Goal: Communication & Community: Answer question/provide support

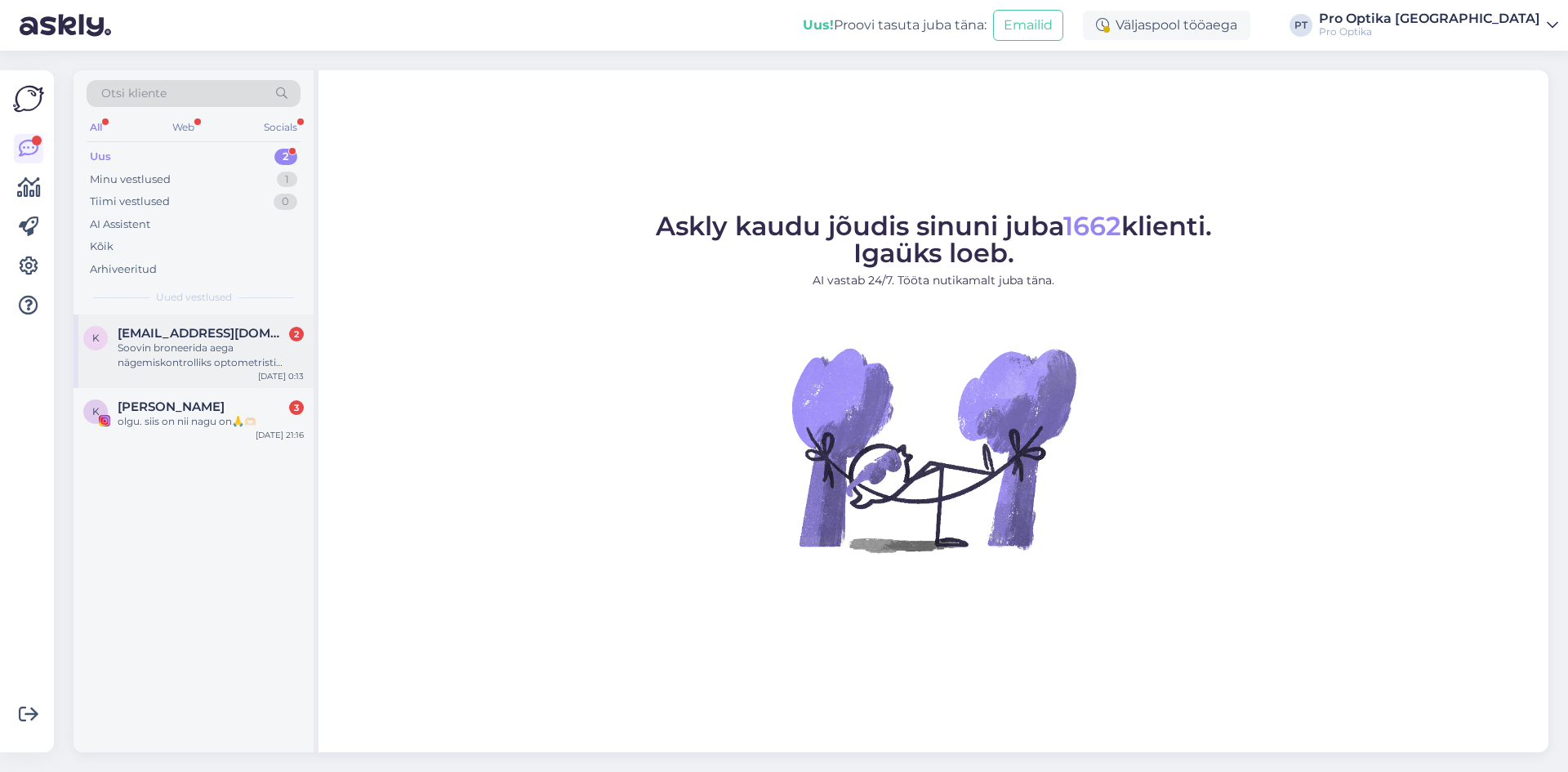
click at [258, 351] on div "Soovin broneerida aega nägemiskontrolliks optometristi juurde. Mul ei ole varem…" at bounding box center [210, 354] width 186 height 29
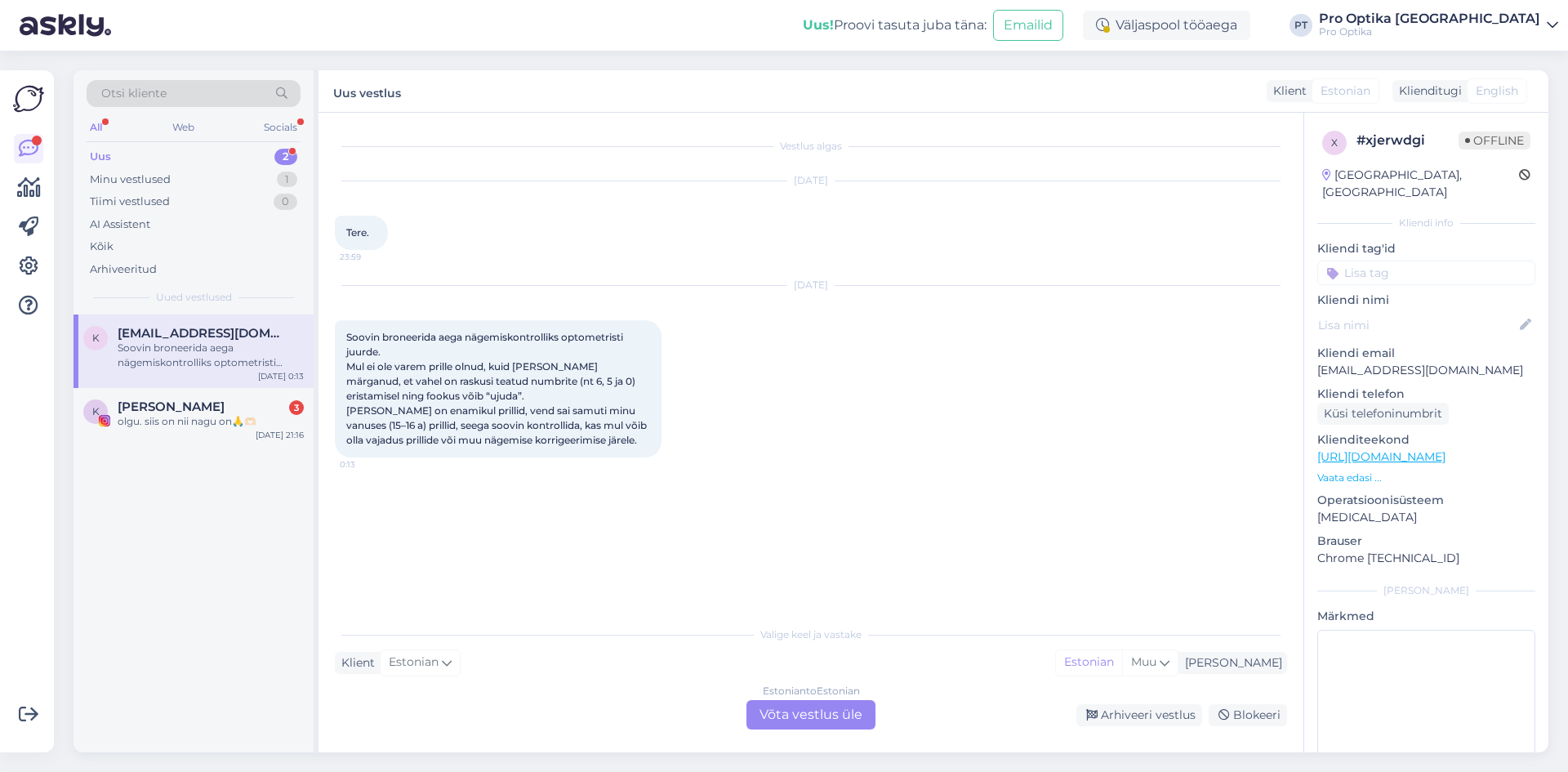
click at [843, 710] on div "Estonian to Estonian Võta vestlus üle" at bounding box center [811, 714] width 129 height 29
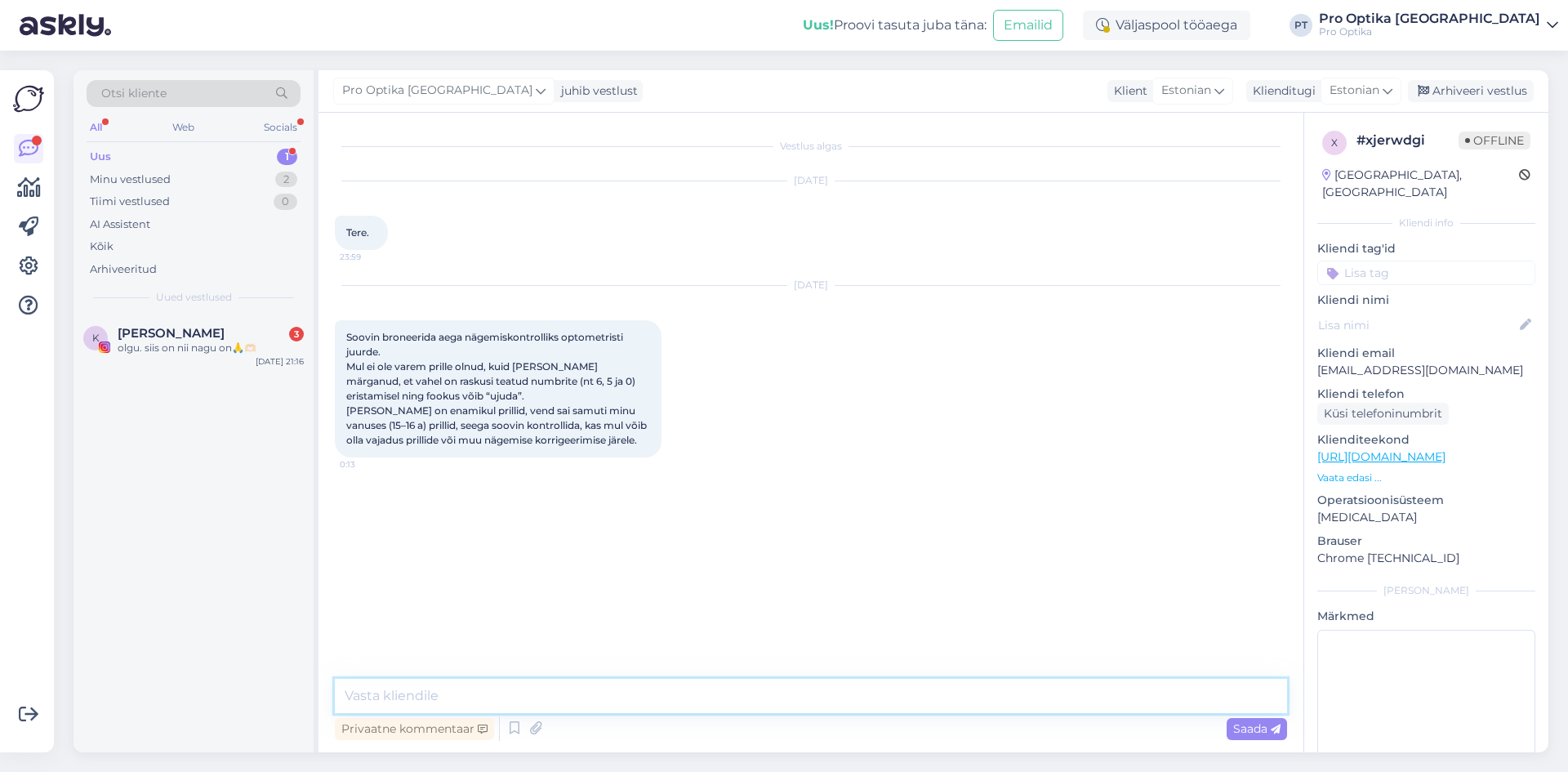
click at [524, 705] on textarea at bounding box center [811, 695] width 953 height 34
type textarea "Tere!"
click at [510, 729] on icon at bounding box center [515, 729] width 19 height 25
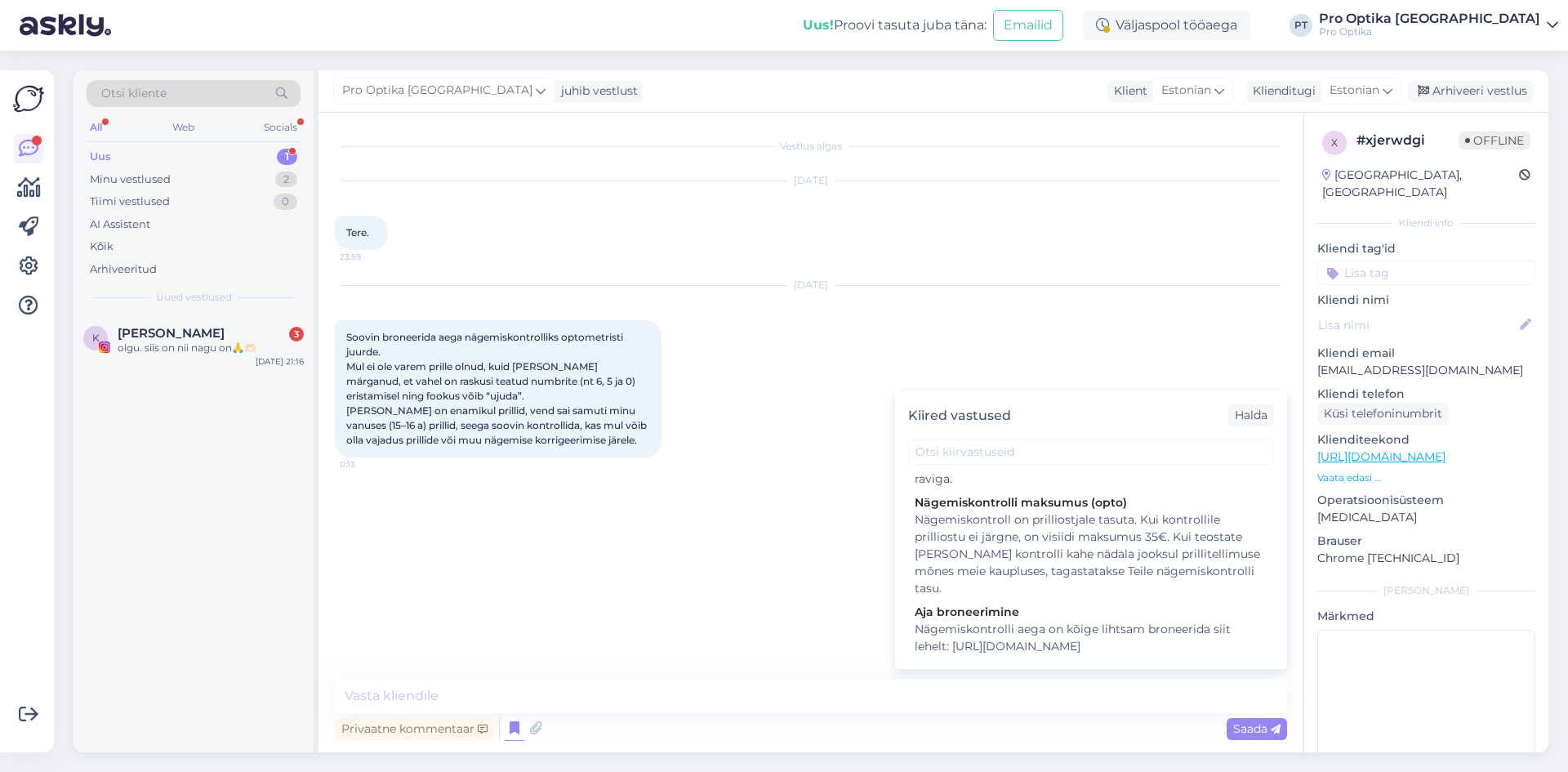
scroll to position [327, 0]
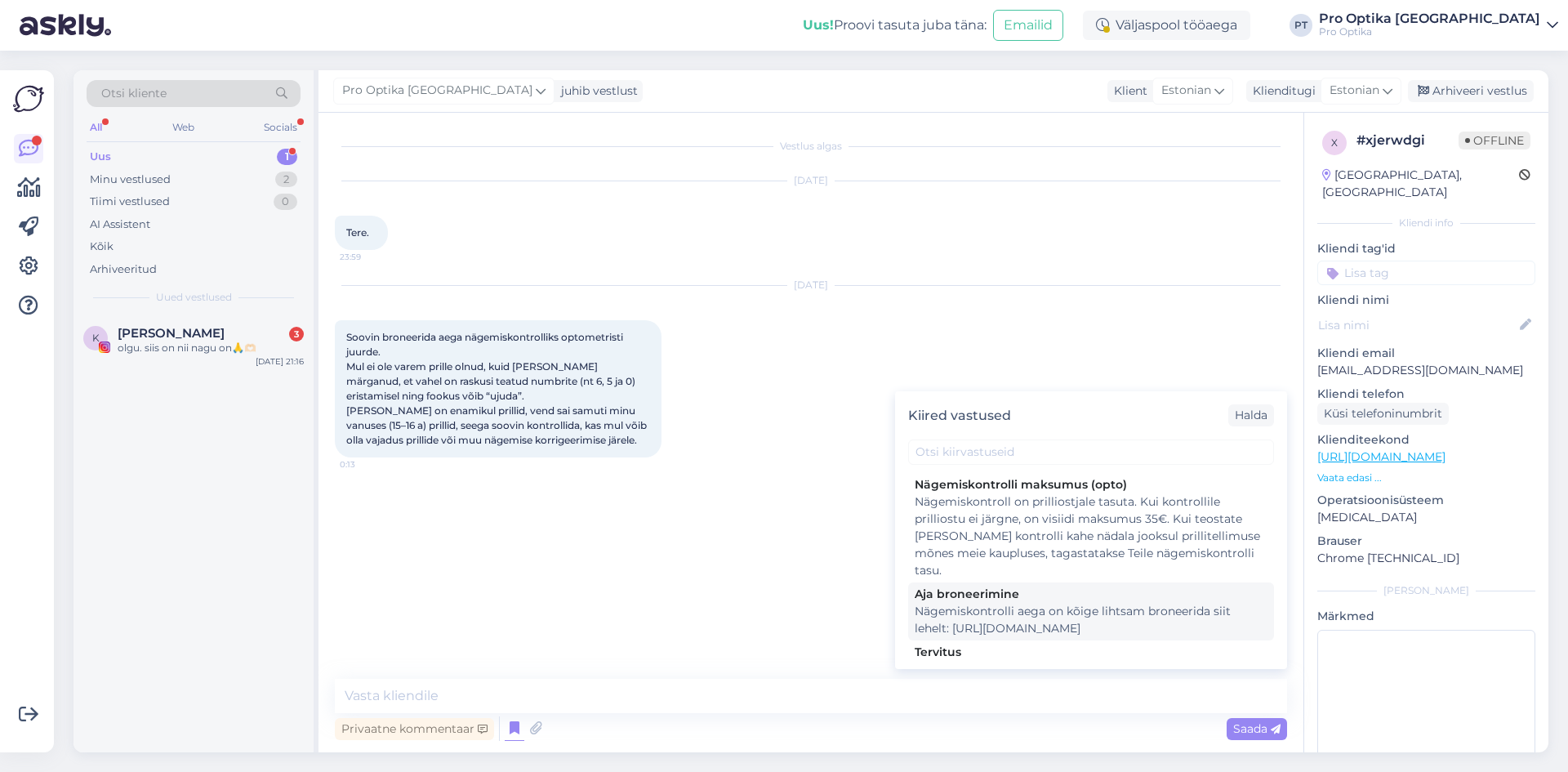
click at [1150, 629] on div "Nägemiskontrolli aega on kõige lihtsam broneerida siit lehelt: [URL][DOMAIN_NAM…" at bounding box center [1091, 620] width 353 height 34
type textarea "Nägemiskontrolli aega on kõige lihtsam broneerida siit lehelt: [URL][DOMAIN_NAM…"
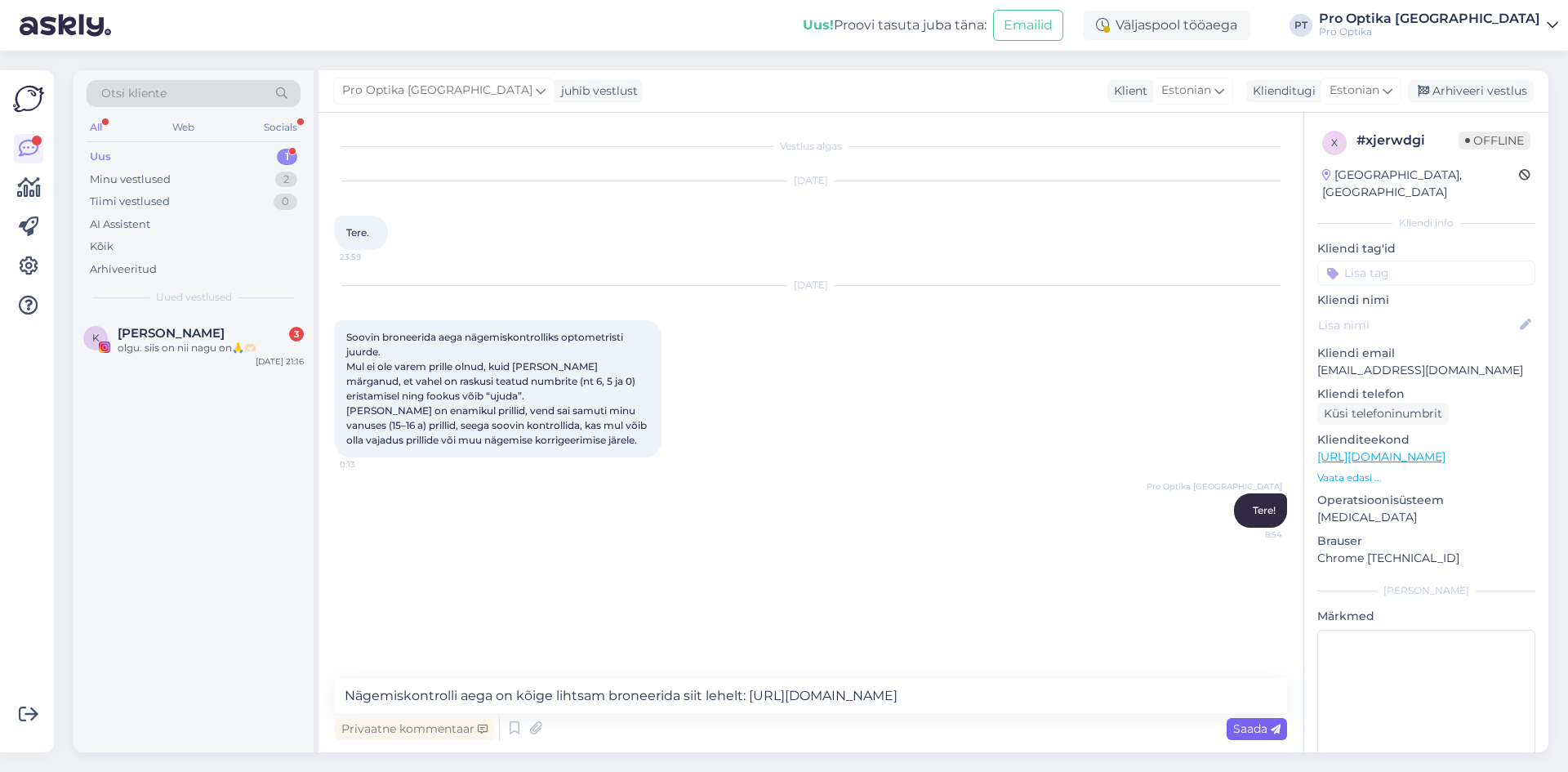
click at [1242, 730] on span "Saada" at bounding box center [1257, 728] width 48 height 15
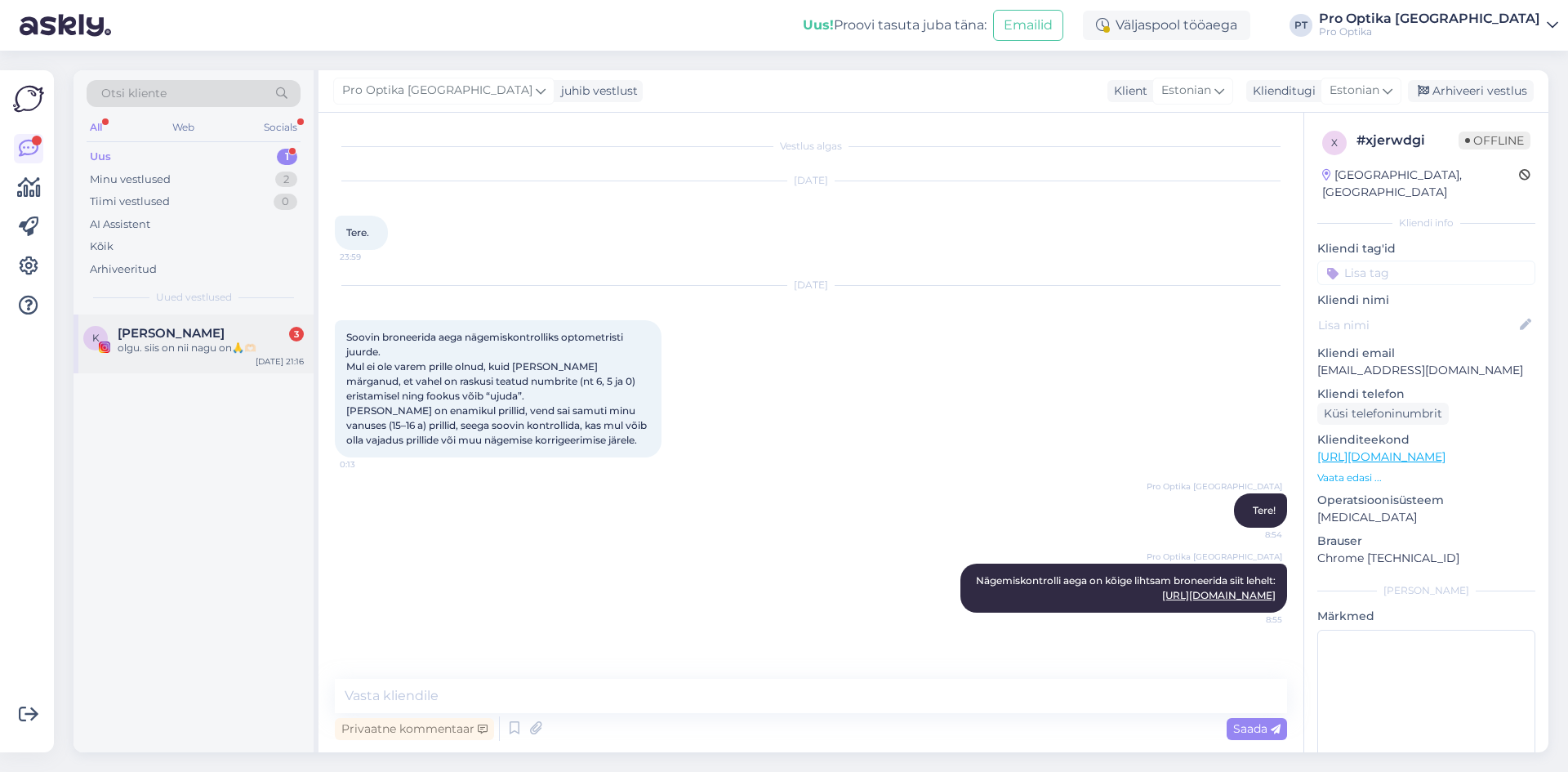
click at [222, 361] on div "K Klaudia Tiitsmaa 3 olgu. siis on nii nagu on🙏🫶🏻 [DATE] 21:16" at bounding box center [193, 344] width 240 height 59
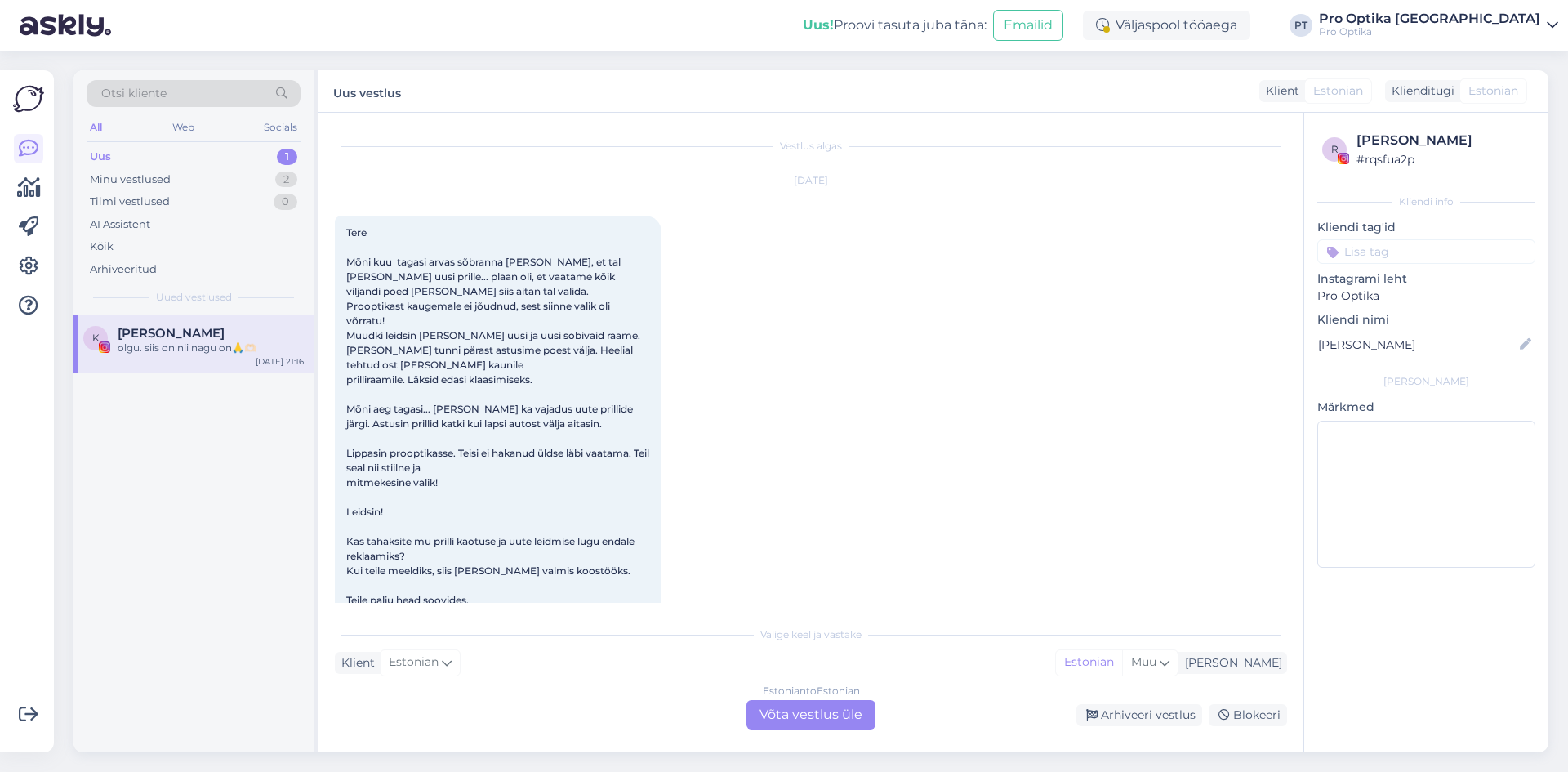
scroll to position [2467, 0]
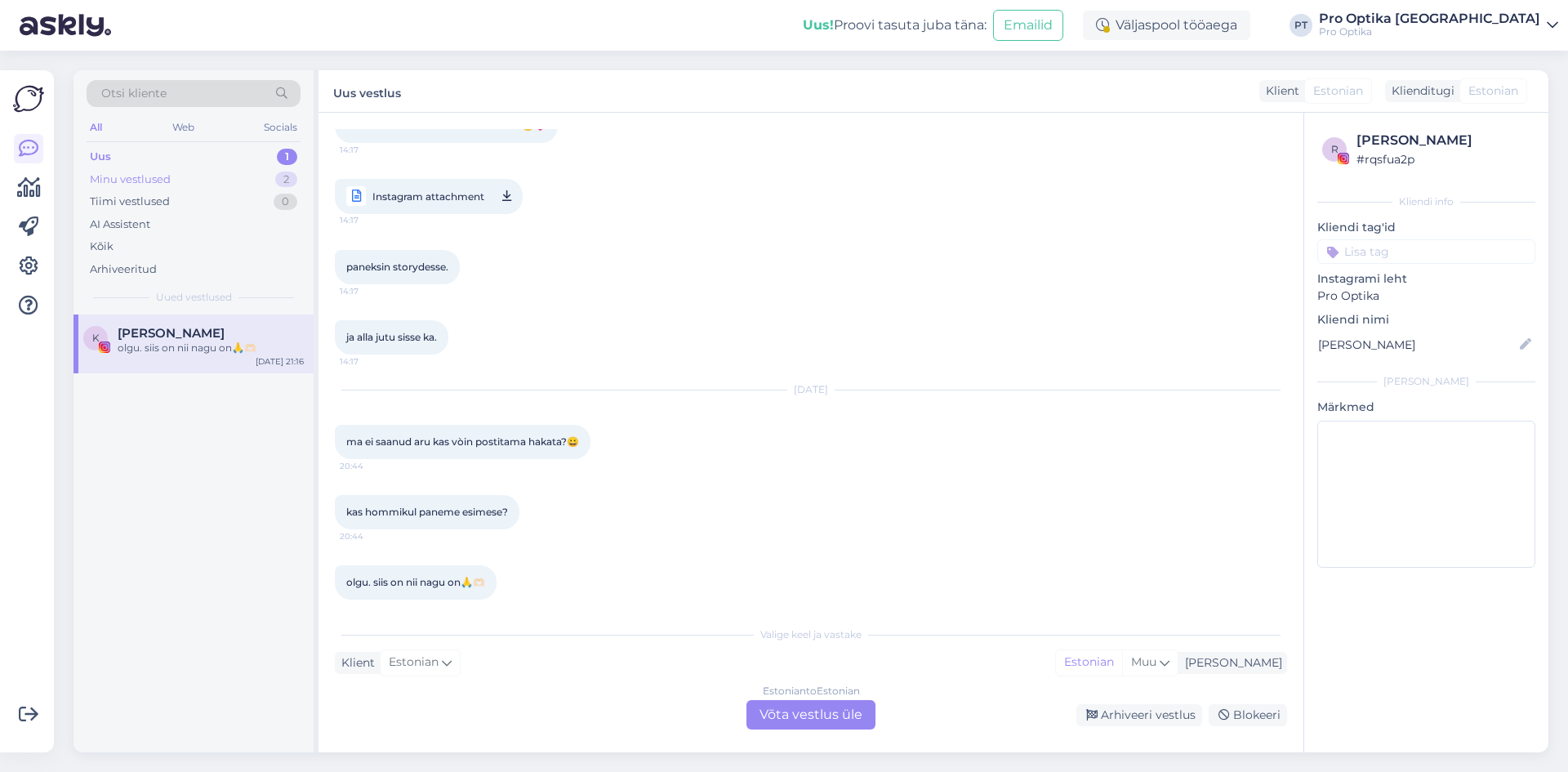
click at [160, 173] on div "Minu vestlused" at bounding box center [130, 180] width 81 height 17
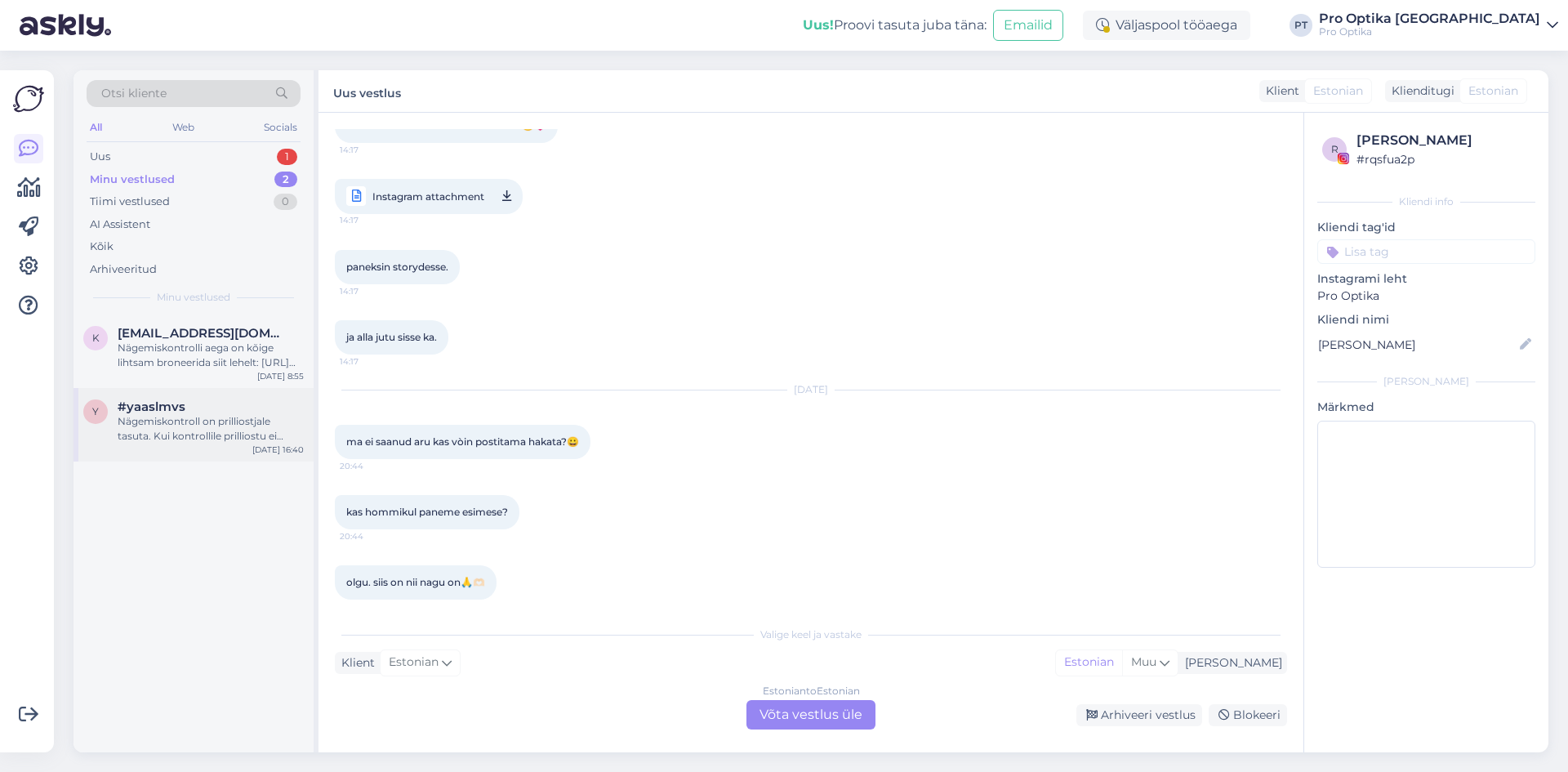
click at [259, 440] on div "Nägemiskontroll on prilliostjale tasuta. Kui kontrollile prilliostu ei järgne, …" at bounding box center [210, 428] width 186 height 29
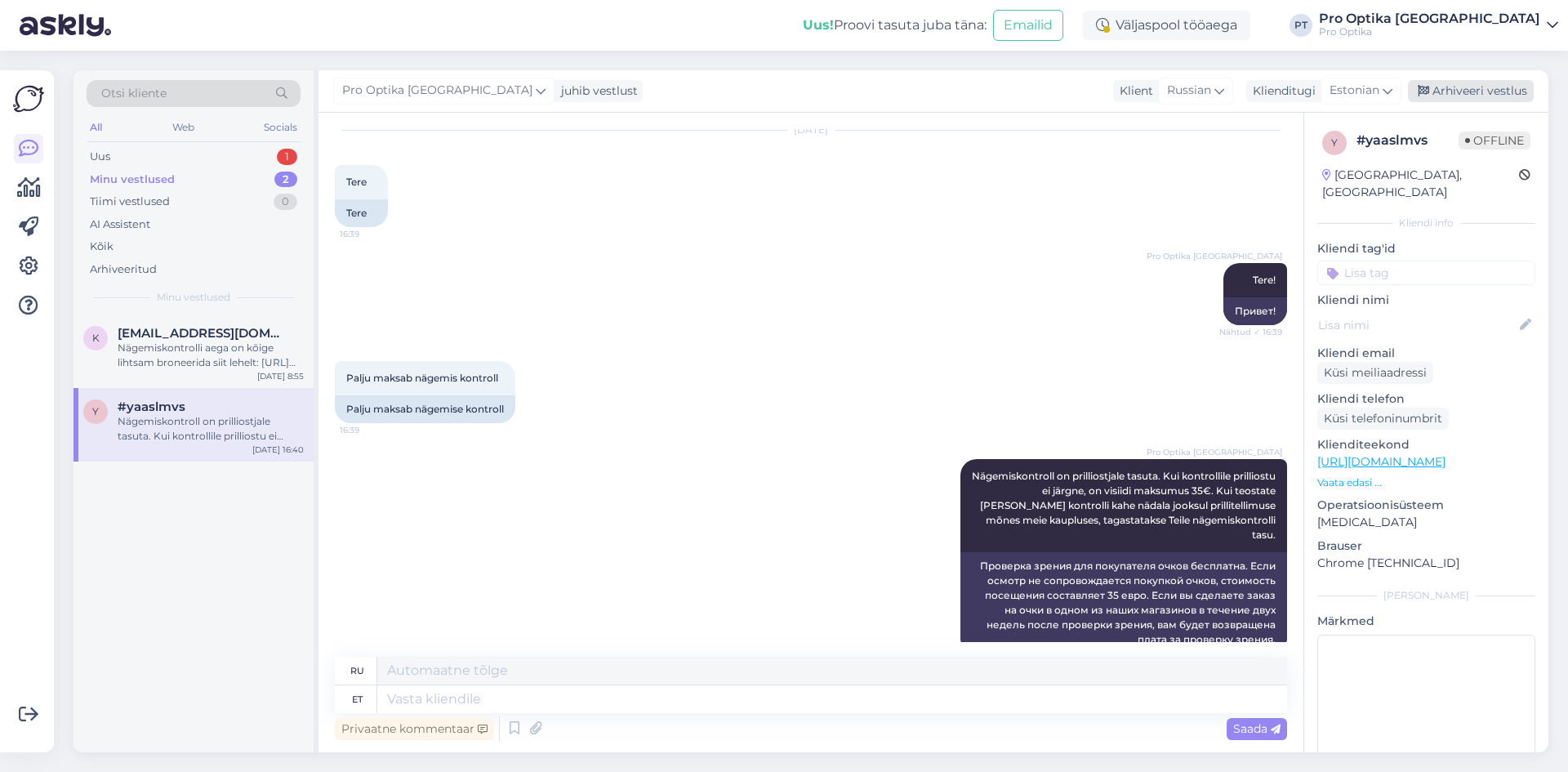
click at [1481, 93] on div "Arhiveeri vestlus" at bounding box center [1471, 91] width 126 height 22
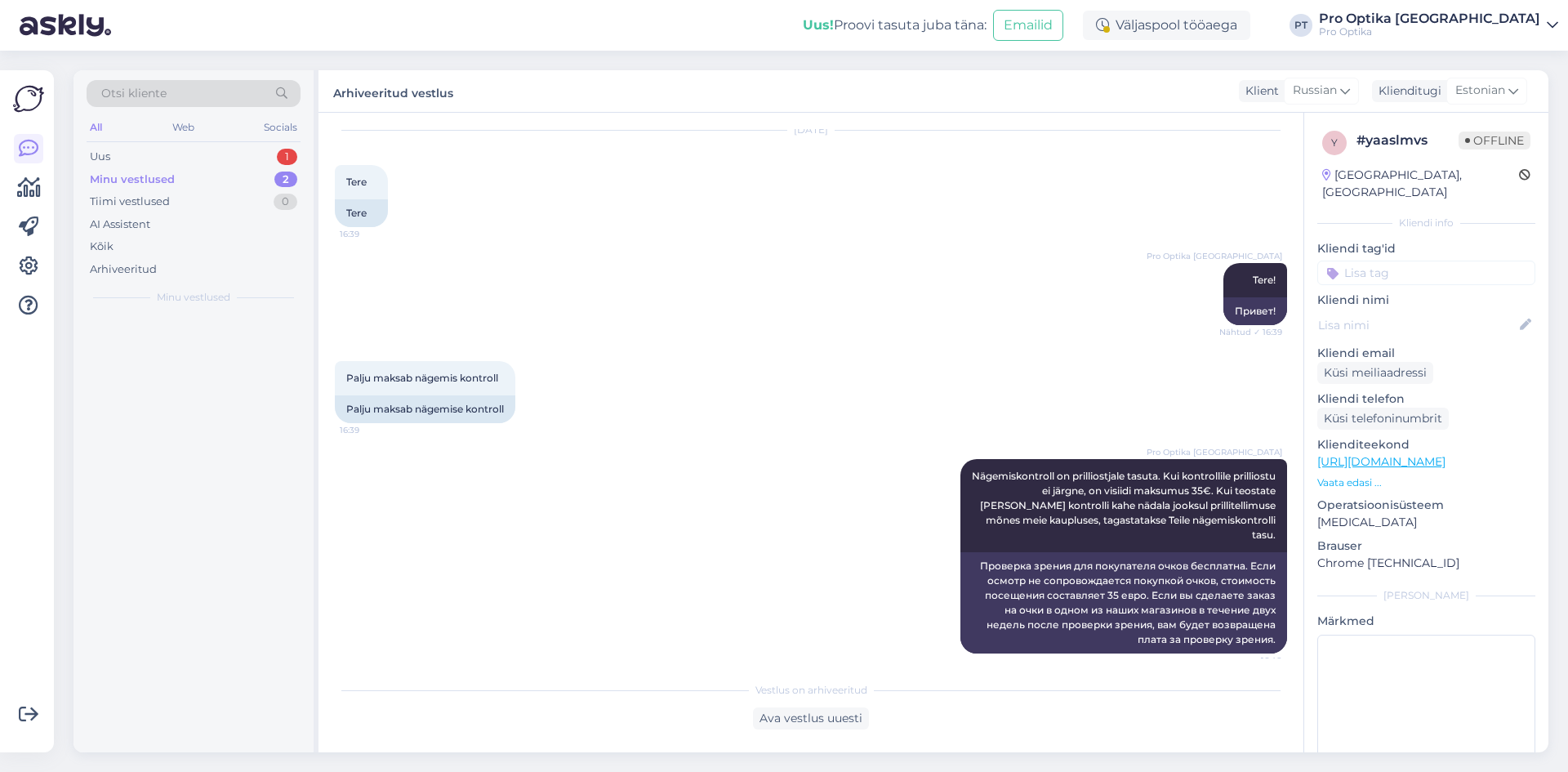
scroll to position [49, 0]
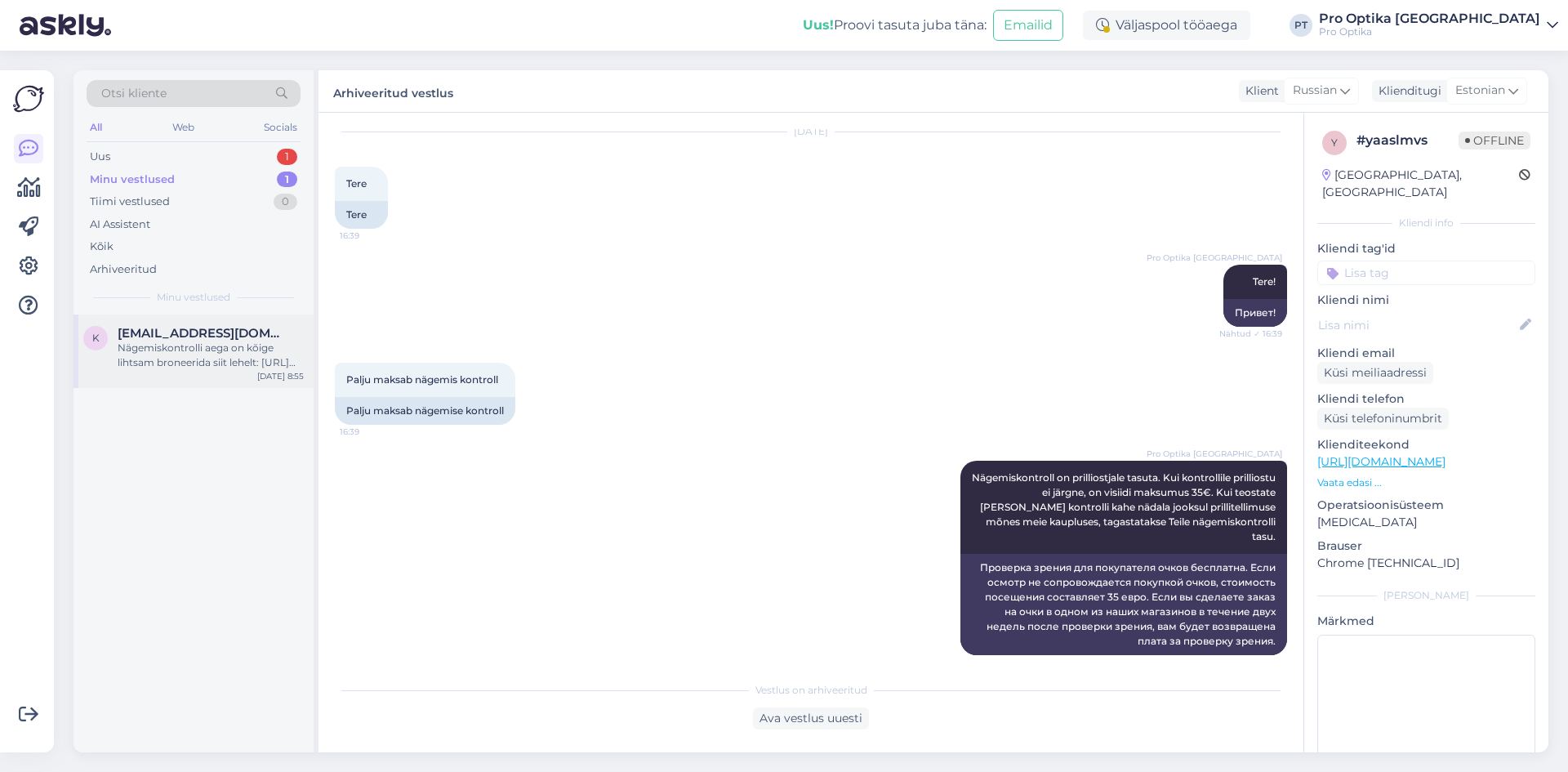
click at [232, 346] on div "Nägemiskontrolli aega on kõige lihtsam broneerida siit lehelt: [URL][DOMAIN_NAM…" at bounding box center [210, 354] width 186 height 29
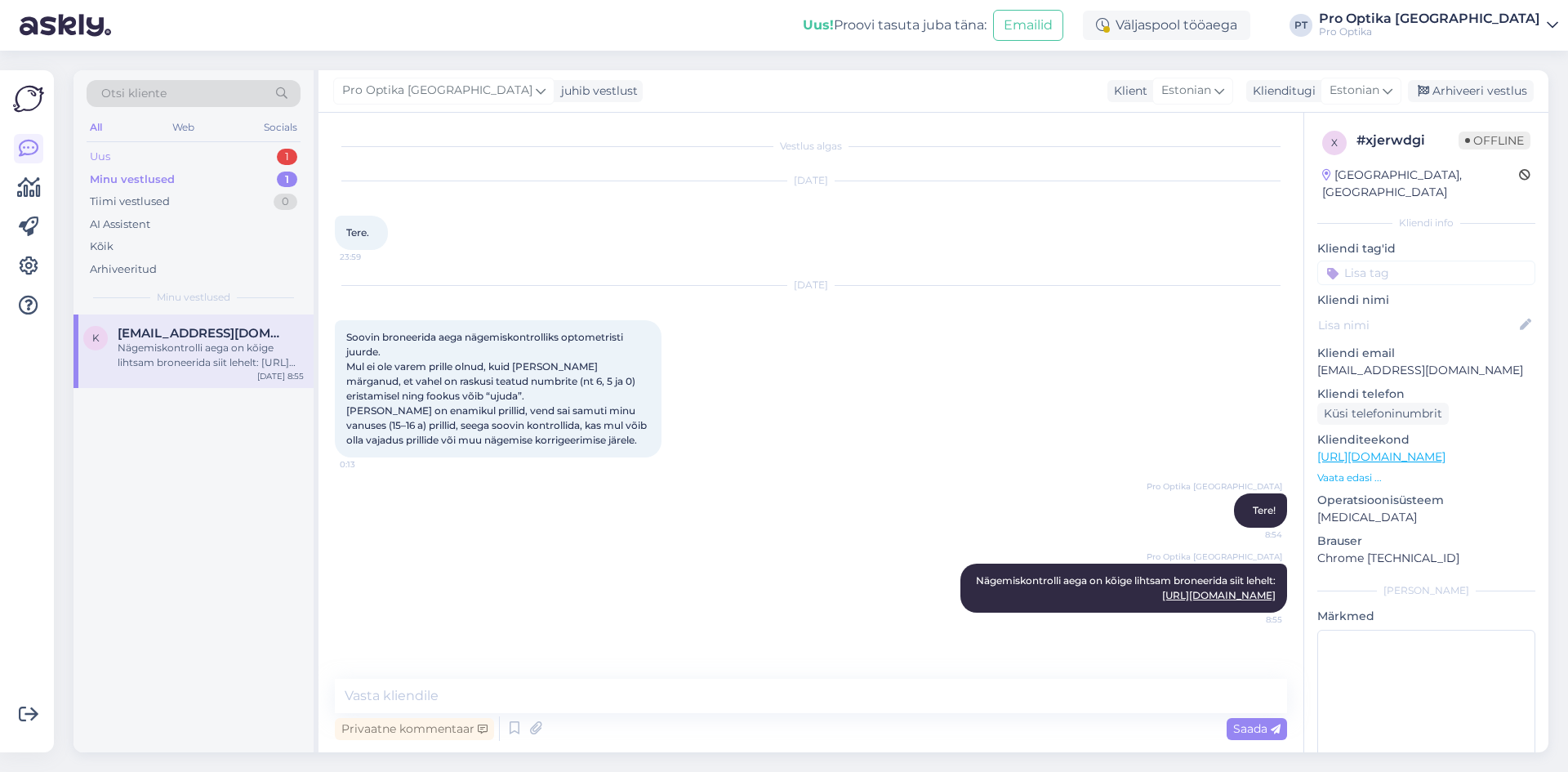
click at [279, 159] on div "1" at bounding box center [286, 157] width 20 height 17
click at [215, 342] on div "olgu. siis on nii nagu on🙏🫶🏻" at bounding box center [210, 347] width 186 height 15
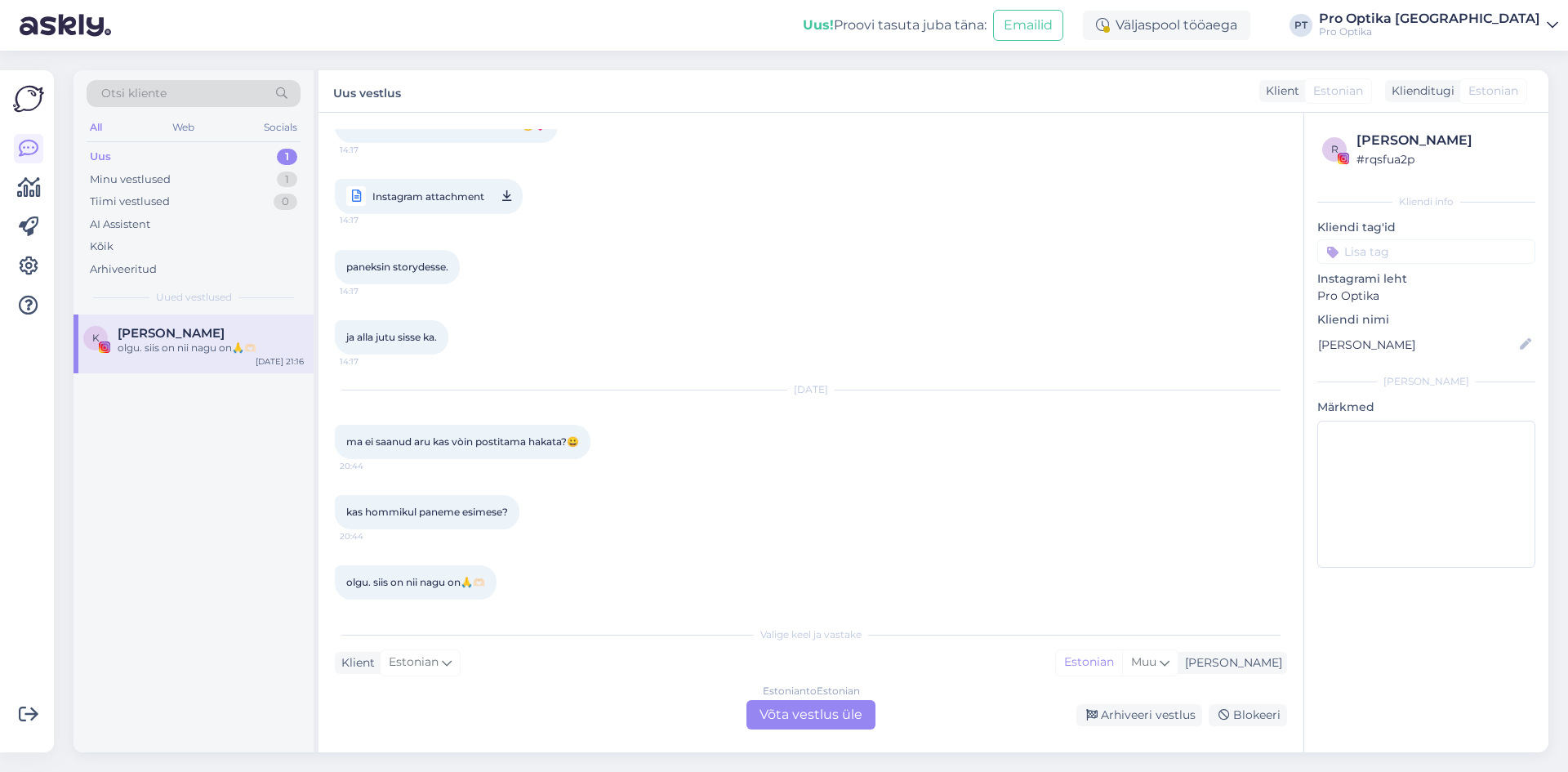
click at [789, 720] on div "Estonian to Estonian Võta vestlus üle" at bounding box center [811, 714] width 129 height 29
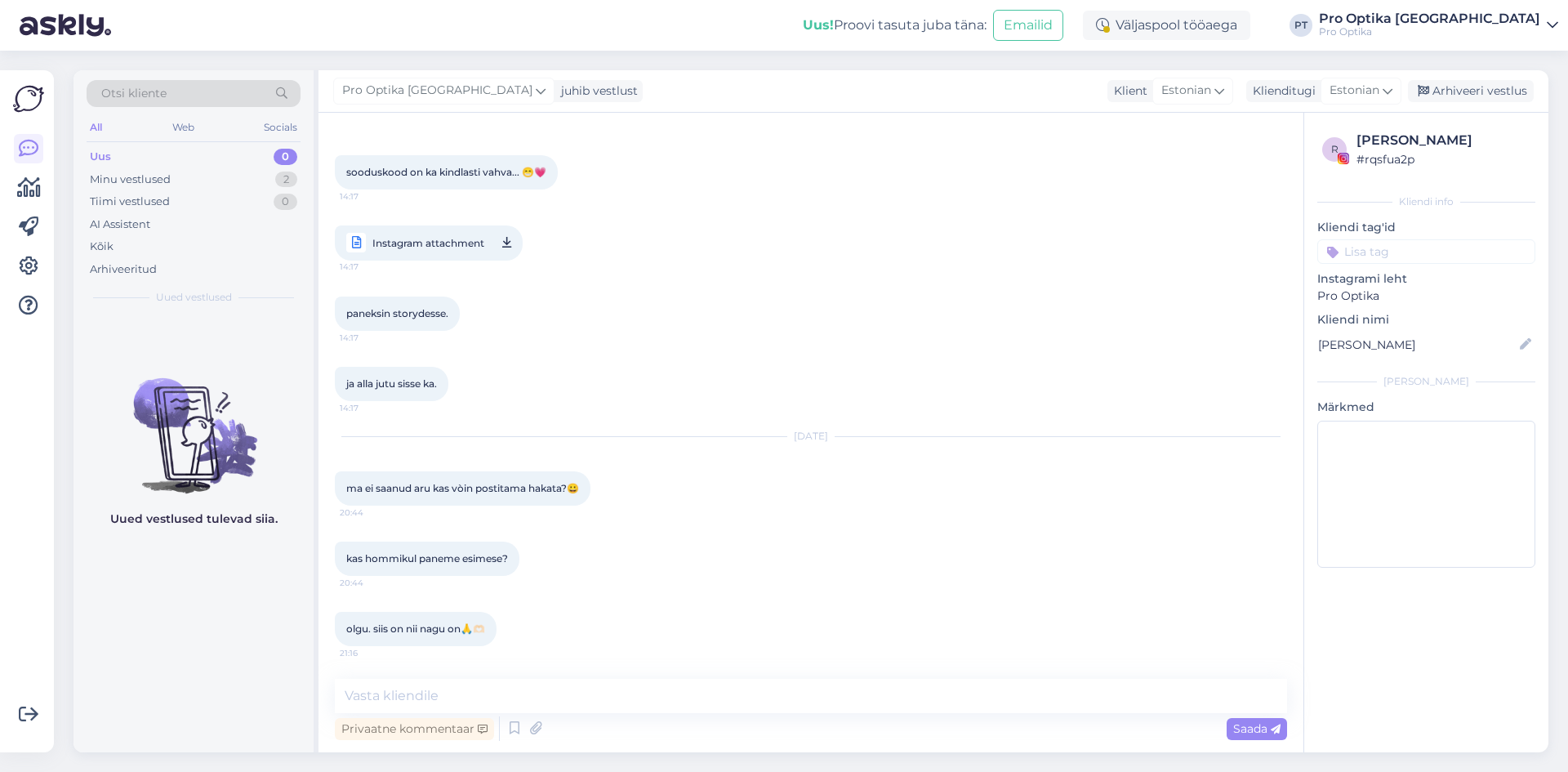
scroll to position [2405, 0]
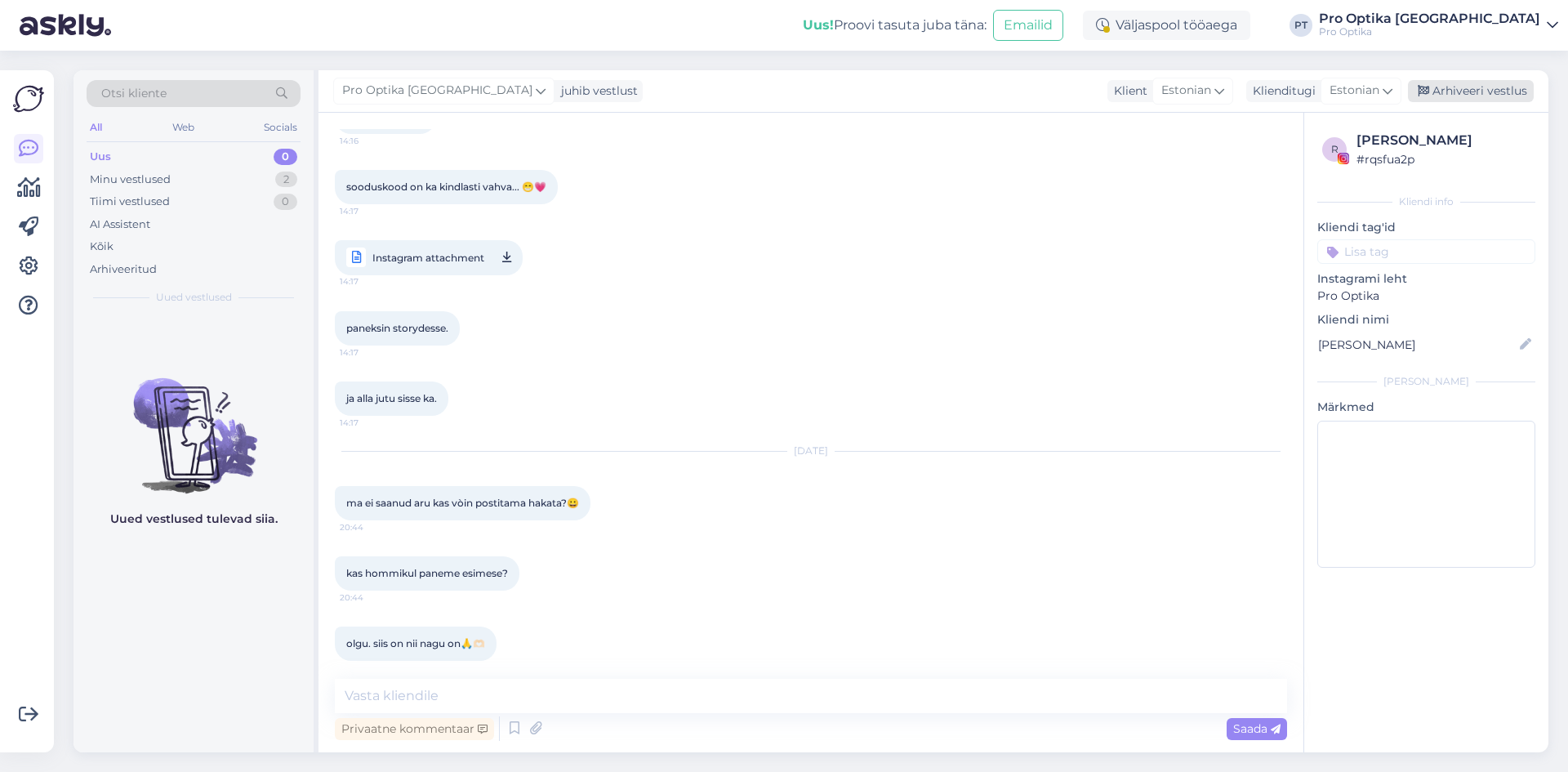
click at [1518, 95] on div "Arhiveeri vestlus" at bounding box center [1471, 91] width 126 height 22
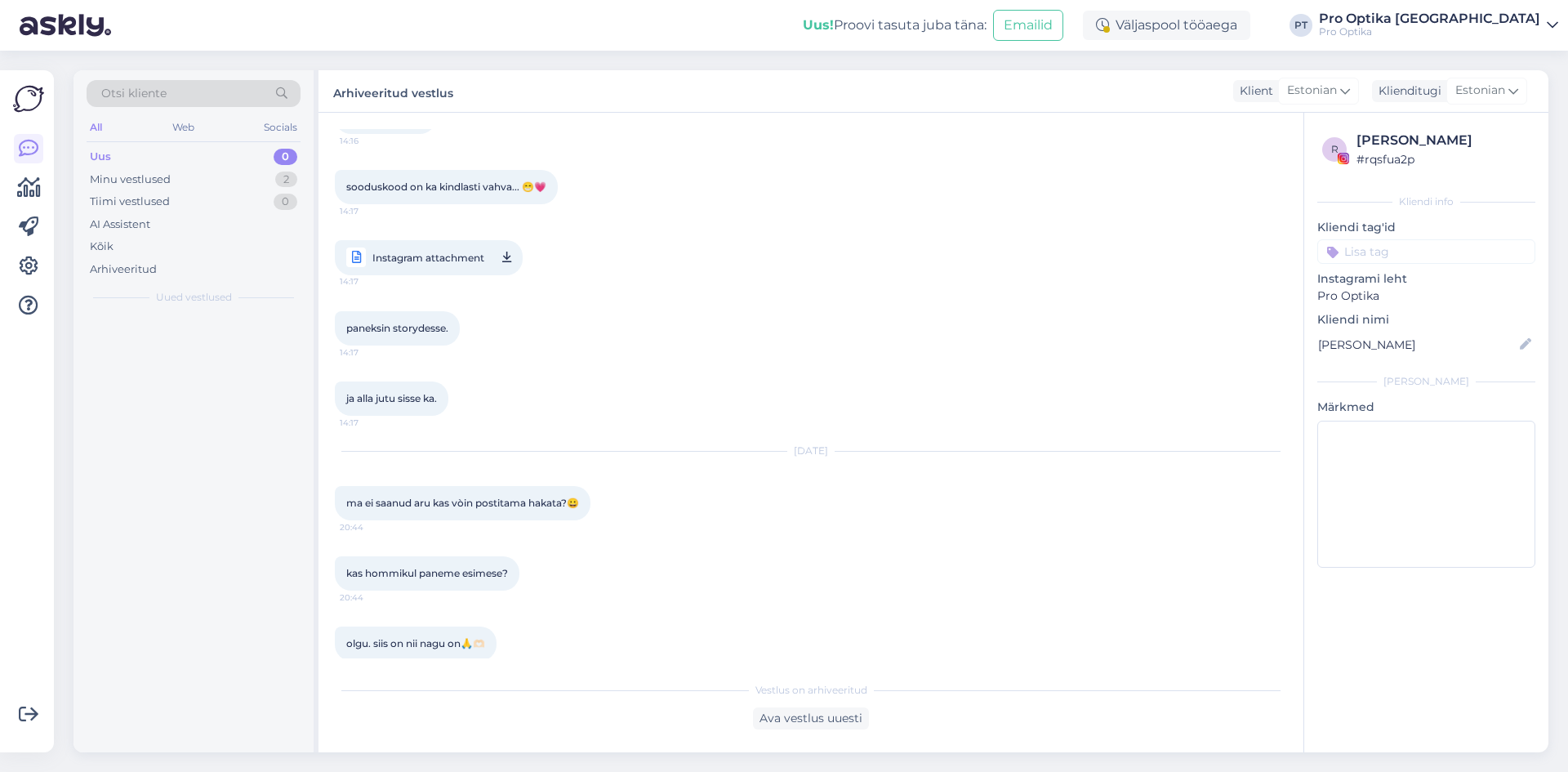
scroll to position [2411, 0]
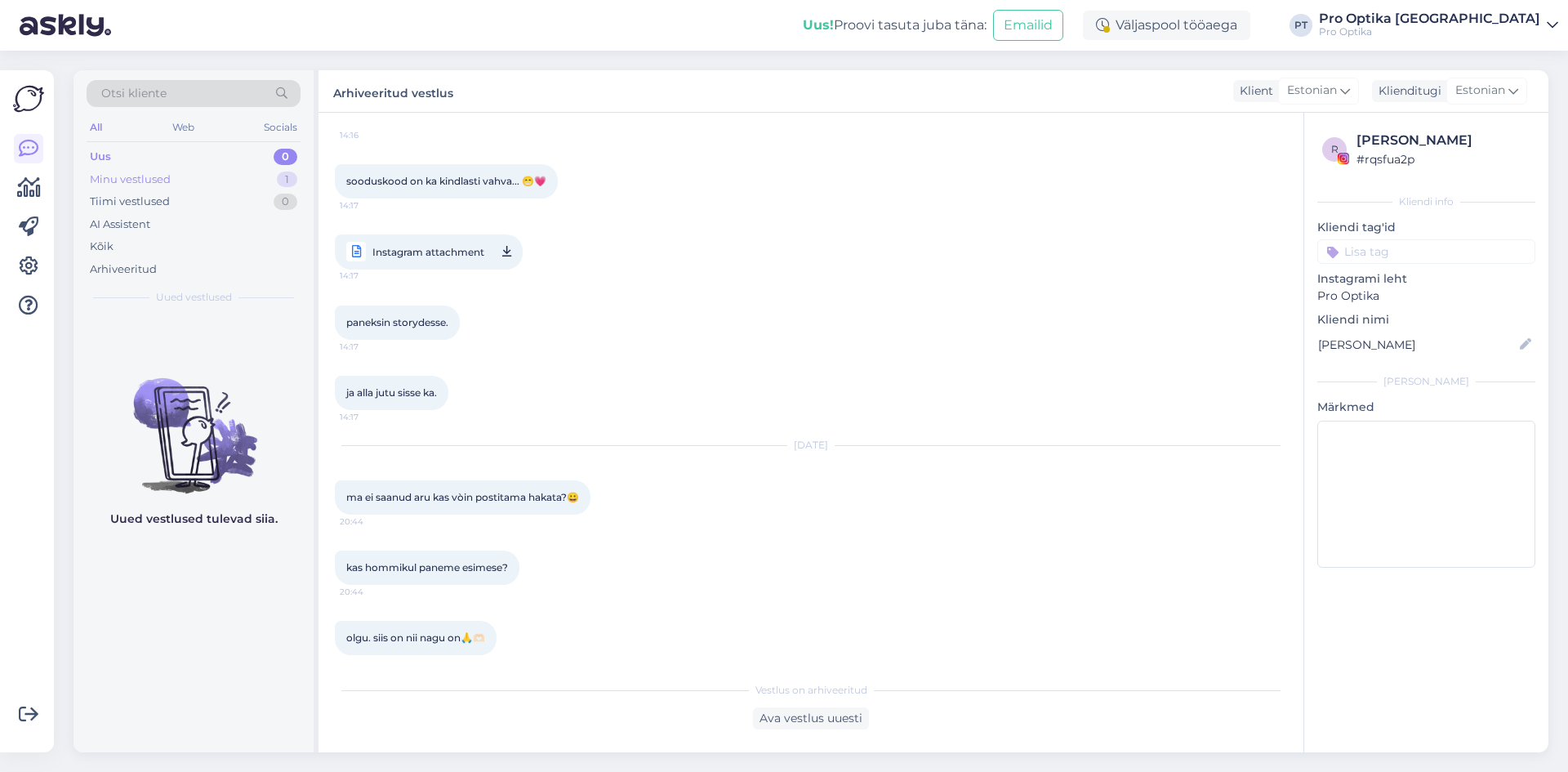
click at [195, 175] on div "Minu vestlused 1" at bounding box center [193, 180] width 214 height 23
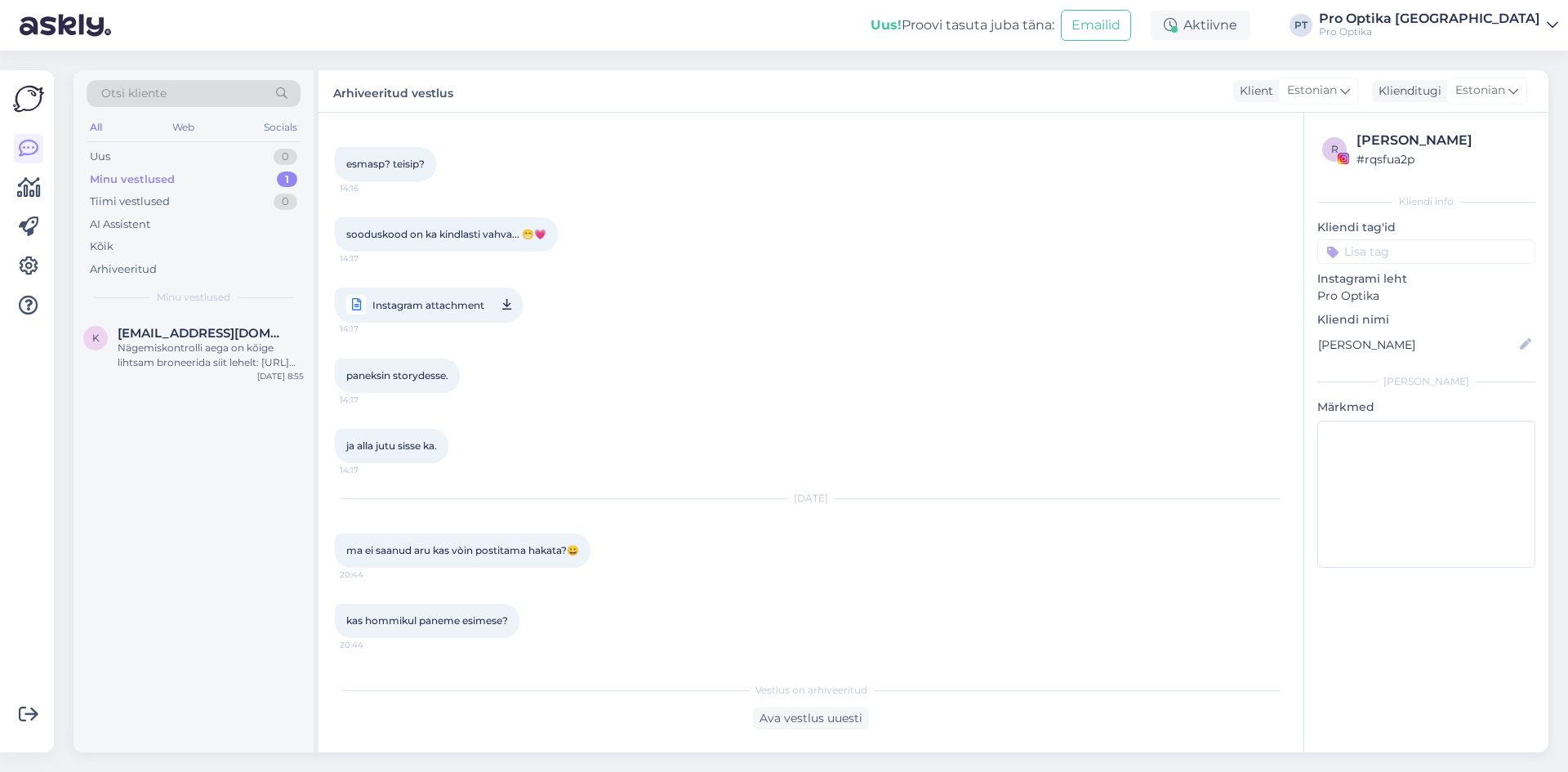
scroll to position [2329, 0]
